Goal: Task Accomplishment & Management: Complete application form

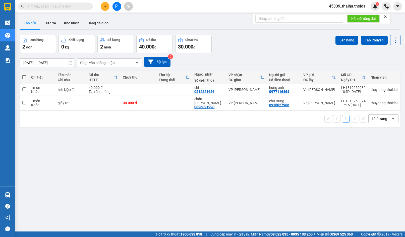
click at [25, 77] on span at bounding box center [24, 77] width 4 height 4
click at [24, 75] on input "checkbox" at bounding box center [24, 75] width 0 height 0
checkbox input "true"
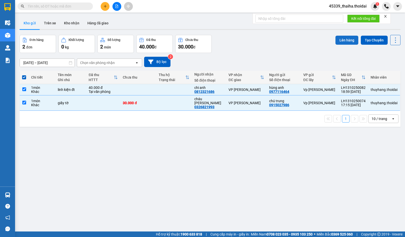
click at [348, 42] on button "Lên hàng" at bounding box center [346, 40] width 23 height 9
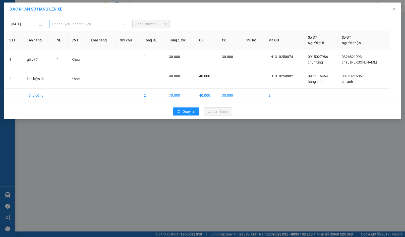
click at [72, 27] on span "Chọn tuyến - nhóm tuyến" at bounding box center [88, 24] width 73 height 8
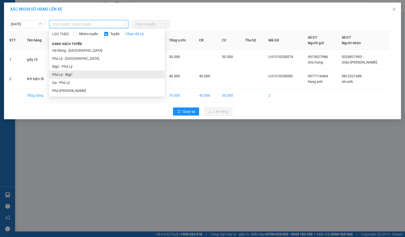
click at [63, 75] on li "Phủ Lý - BigC" at bounding box center [107, 75] width 116 height 8
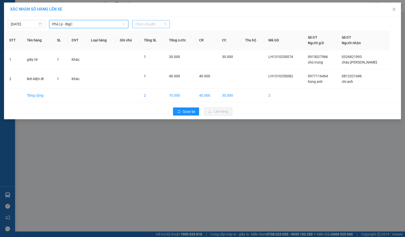
click at [141, 26] on span "Chọn chuyến" at bounding box center [150, 24] width 31 height 8
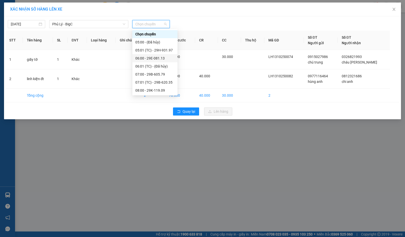
click at [145, 59] on div "06:00 - 29E-081.13" at bounding box center [154, 58] width 39 height 6
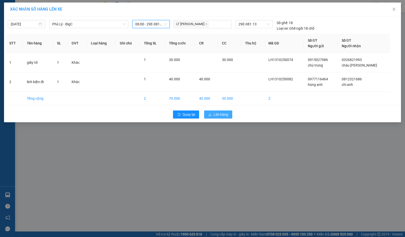
click at [223, 115] on span "Lên hàng" at bounding box center [221, 115] width 15 height 6
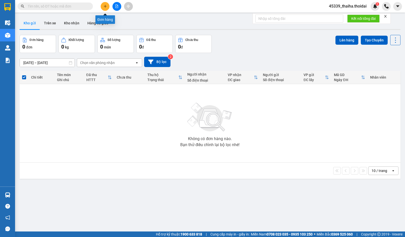
click at [105, 7] on icon "plus" at bounding box center [105, 7] width 4 height 4
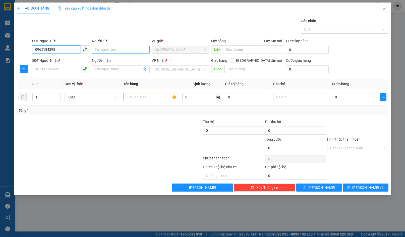
type input "0965184298"
click at [101, 46] on input "Người gửi" at bounding box center [121, 50] width 58 height 8
click at [60, 71] on input "SĐT Người Nhận *" at bounding box center [56, 69] width 48 height 8
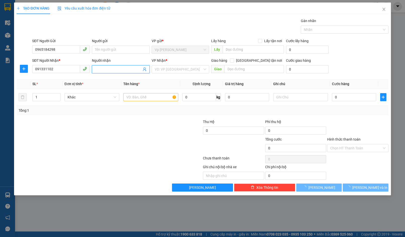
click at [107, 69] on input "Người nhận" at bounding box center [118, 70] width 47 height 6
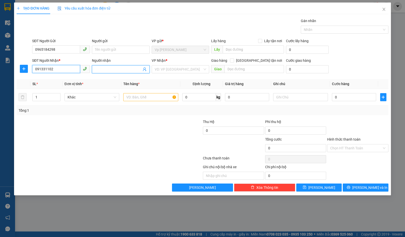
click at [40, 70] on input "091331102" at bounding box center [56, 69] width 48 height 8
click at [46, 71] on input "091331102" at bounding box center [56, 69] width 48 height 8
type input "0913310102"
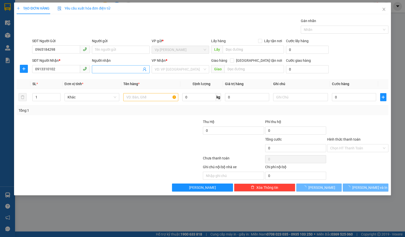
click at [103, 69] on input "Người nhận" at bounding box center [118, 70] width 47 height 6
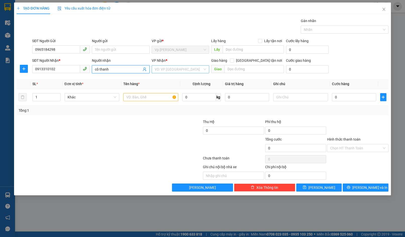
type input "cô thanh"
click at [179, 68] on input "search" at bounding box center [179, 70] width 48 height 8
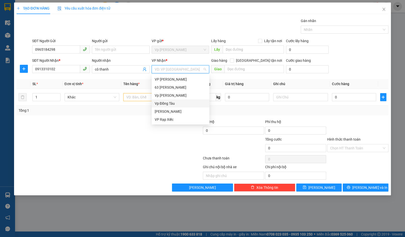
click at [169, 104] on div "Vp Đồng Tàu" at bounding box center [181, 104] width 52 height 6
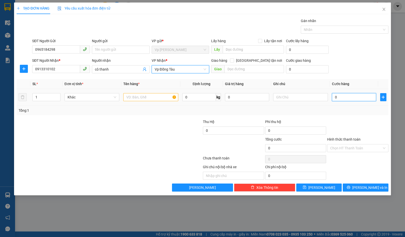
click at [357, 99] on input "0" at bounding box center [354, 97] width 44 height 8
type input "3"
type input "30"
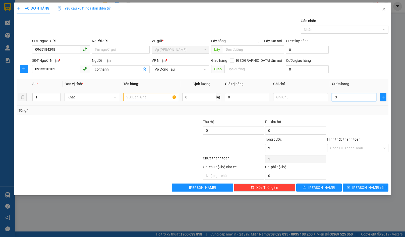
type input "30"
type input "300"
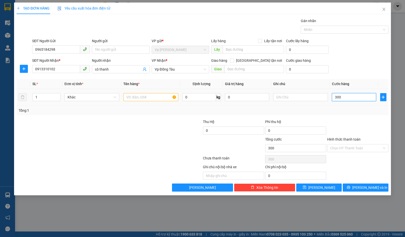
type input "3.000"
type input "30.000"
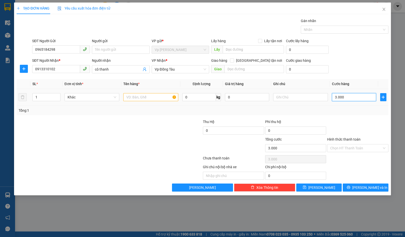
type input "30.000"
click at [337, 148] on input "Hình thức thanh toán" at bounding box center [355, 148] width 51 height 8
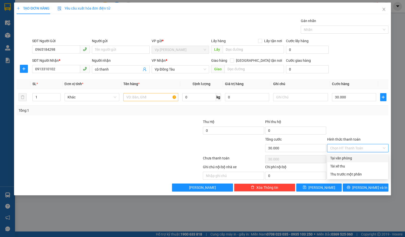
click at [335, 160] on div "Tại văn phòng" at bounding box center [357, 158] width 55 height 6
type input "0"
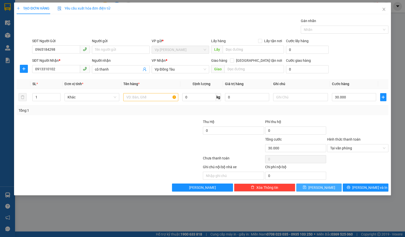
click at [322, 187] on span "[PERSON_NAME]" at bounding box center [321, 188] width 27 height 6
click at [133, 94] on input "text" at bounding box center [150, 97] width 55 height 8
type input "thẻ"
click at [327, 187] on button "[PERSON_NAME]" at bounding box center [319, 188] width 46 height 8
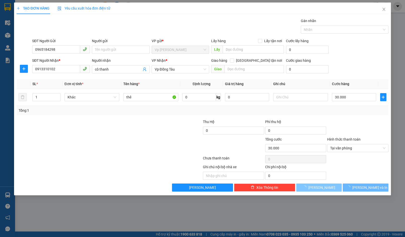
type input "0"
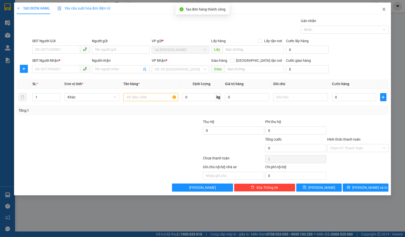
click at [383, 11] on icon "close" at bounding box center [383, 9] width 3 height 3
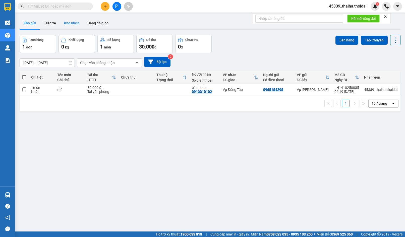
click at [73, 24] on button "Kho nhận" at bounding box center [71, 23] width 23 height 12
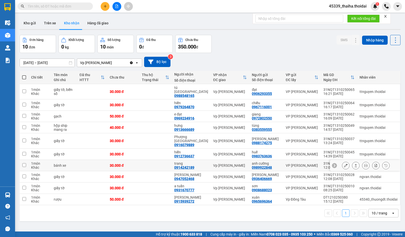
click at [344, 164] on icon at bounding box center [346, 166] width 4 height 4
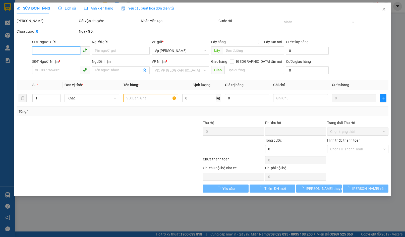
type input "0989922848"
type input "anh cường"
type input "0914242189"
type input "trang"
type input "0"
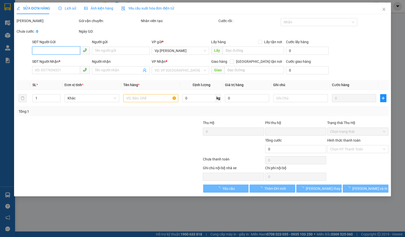
type input "30.000"
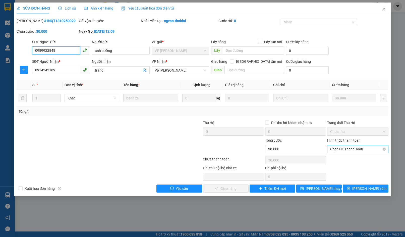
click at [362, 151] on span "Chọn HT Thanh Toán" at bounding box center [357, 149] width 55 height 8
click at [351, 161] on div "Tại văn phòng" at bounding box center [357, 159] width 55 height 6
type input "0"
click at [236, 186] on span "[PERSON_NAME] và Giao hàng" at bounding box center [237, 189] width 48 height 6
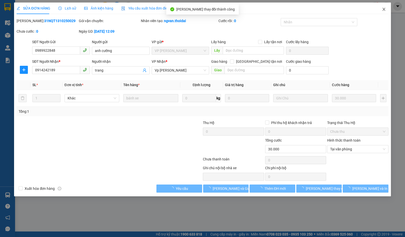
click at [385, 10] on icon "close" at bounding box center [384, 9] width 4 height 4
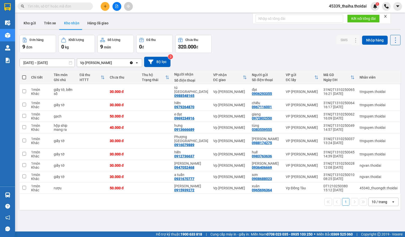
click at [78, 6] on input "text" at bounding box center [57, 7] width 59 height 6
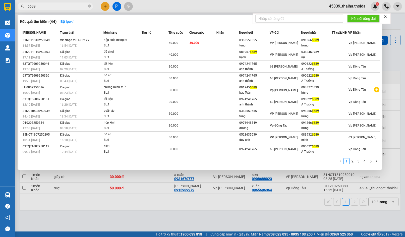
type input "6689"
click at [385, 17] on icon "close" at bounding box center [385, 16] width 3 height 3
click at [387, 24] on div at bounding box center [202, 118] width 405 height 237
click at [88, 7] on icon "close-circle" at bounding box center [89, 6] width 3 height 3
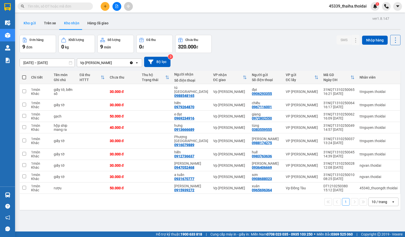
click at [35, 24] on button "Kho gửi" at bounding box center [30, 23] width 20 height 12
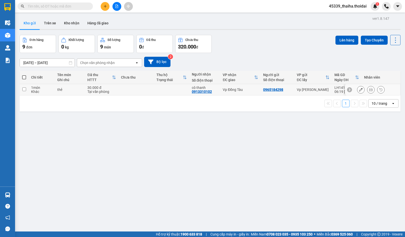
click at [25, 90] on input "checkbox" at bounding box center [24, 89] width 4 height 4
checkbox input "true"
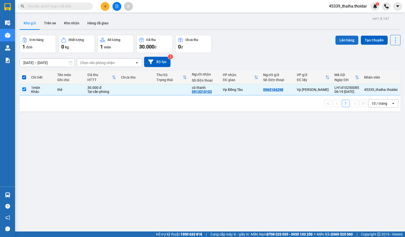
click at [344, 38] on button "Lên hàng" at bounding box center [346, 40] width 23 height 9
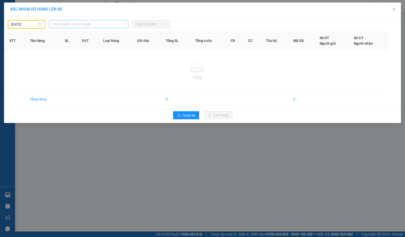
click at [85, 25] on span "Chọn tuyến - nhóm tuyến" at bounding box center [88, 24] width 73 height 8
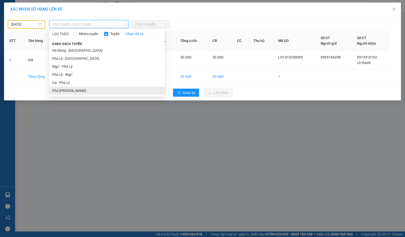
click at [68, 88] on li "Phủ [PERSON_NAME]" at bounding box center [107, 91] width 116 height 8
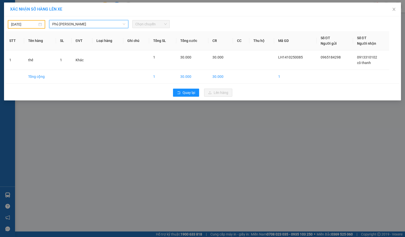
click at [144, 22] on span "Chọn chuyến" at bounding box center [150, 24] width 31 height 8
click at [148, 25] on span "Chọn chuyến" at bounding box center [150, 24] width 31 height 8
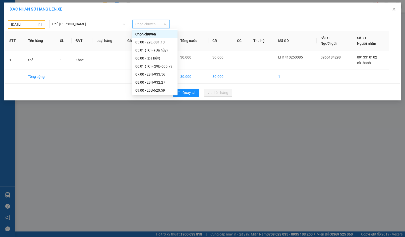
click at [39, 25] on div "[DATE]" at bounding box center [26, 25] width 31 height 6
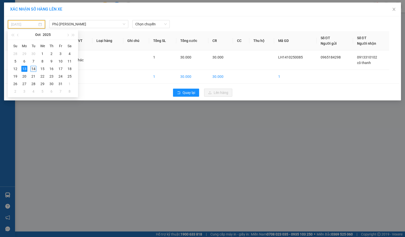
click at [33, 70] on div "14" at bounding box center [33, 69] width 6 height 6
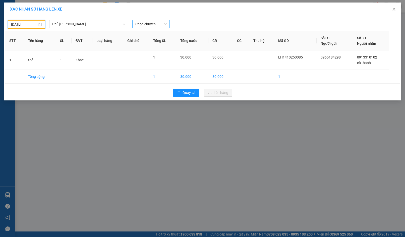
type input "[DATE]"
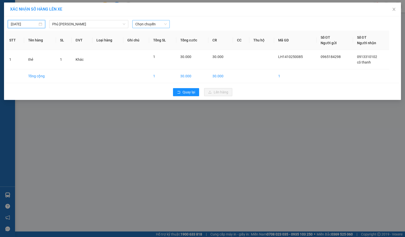
click at [147, 23] on span "Chọn chuyến" at bounding box center [150, 24] width 31 height 8
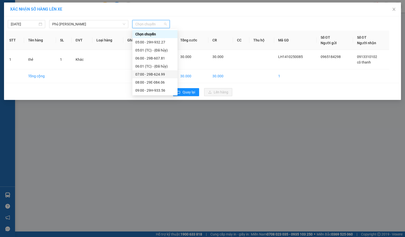
click at [156, 71] on div "07:00 - 29B-624.99" at bounding box center [154, 74] width 45 height 8
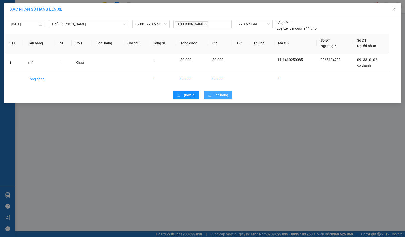
click at [226, 96] on span "Lên hàng" at bounding box center [221, 95] width 15 height 6
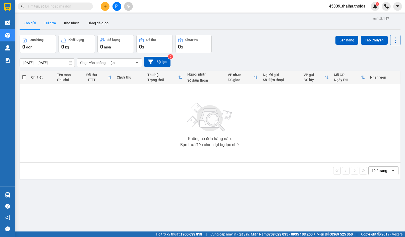
click at [45, 21] on button "Trên xe" at bounding box center [50, 23] width 20 height 12
